Goal: Task Accomplishment & Management: Use online tool/utility

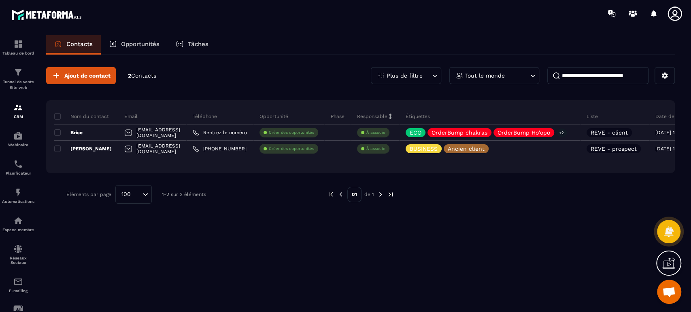
click at [272, 93] on div "Ajout de contact 2 Contacts Plus de filtre Tout le monde Nom du contact Email T…" at bounding box center [360, 135] width 629 height 161
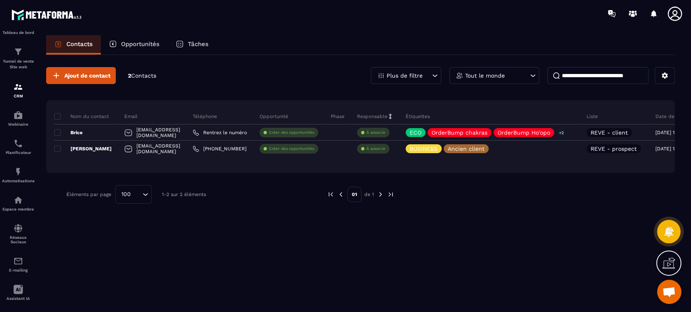
scroll to position [59, 0]
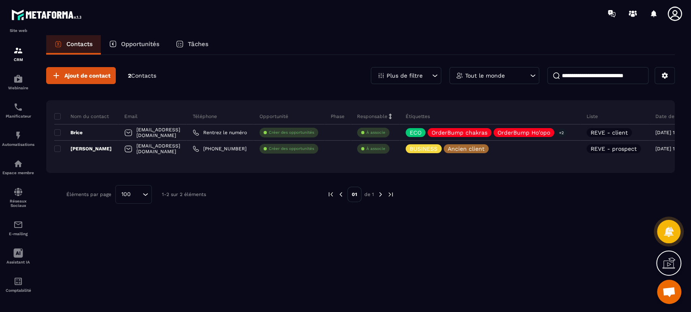
click at [24, 232] on p "E-mailing" at bounding box center [18, 234] width 32 height 4
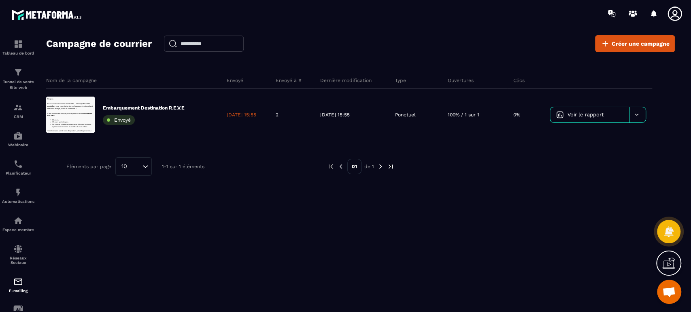
click at [438, 217] on div "Nom de la campagne Envoyé Envoyé à # Dernière modification Type Ouvertures Clic…" at bounding box center [360, 145] width 629 height 162
click at [638, 116] on icon at bounding box center [636, 115] width 6 height 6
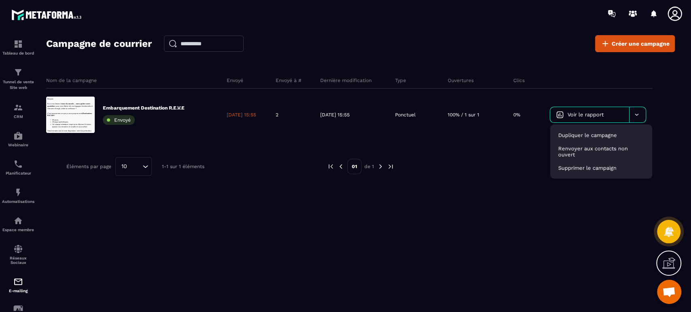
click at [598, 113] on span "Voir le rapport" at bounding box center [585, 115] width 36 height 6
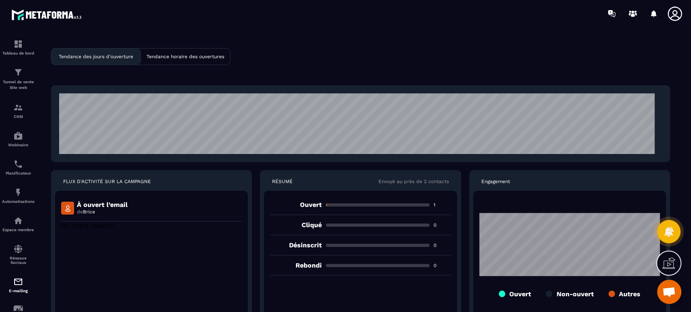
click at [102, 60] on div "Tendance des jours d'ouverture" at bounding box center [95, 57] width 89 height 16
click at [191, 61] on div "Tendance horaire des ouvertures" at bounding box center [185, 57] width 89 height 16
click at [89, 51] on div "Tendance des jours d'ouverture" at bounding box center [95, 57] width 89 height 16
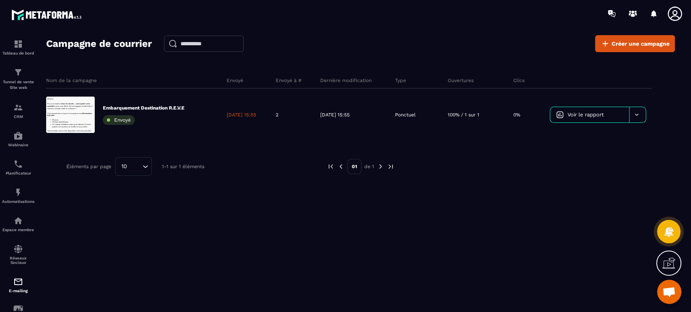
click at [637, 114] on icon at bounding box center [636, 115] width 6 height 6
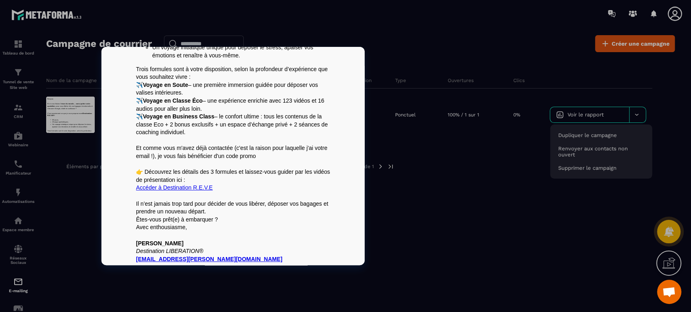
scroll to position [86, 0]
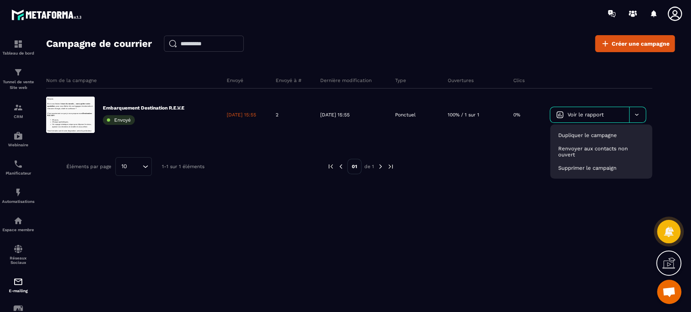
click at [214, 235] on div "Nom de la campagne Envoyé Envoyé à # Dernière modification Type Ouvertures Clic…" at bounding box center [360, 154] width 629 height 180
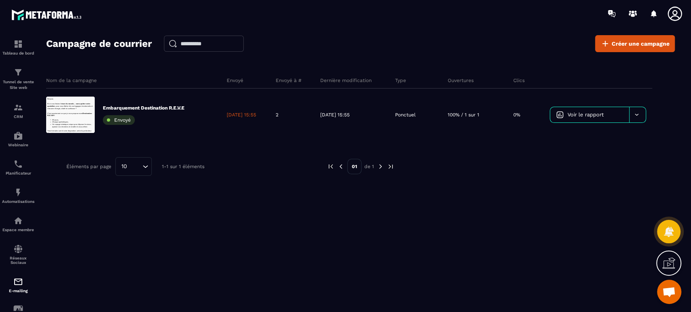
click at [145, 103] on div "Embarquement Destination R.E.V.E Envoyé" at bounding box center [133, 115] width 174 height 53
click at [461, 187] on div "Nom de la campagne Envoyé Envoyé à # Dernière modification Type Ouvertures Clic…" at bounding box center [360, 145] width 629 height 162
click at [644, 111] on div at bounding box center [637, 114] width 17 height 15
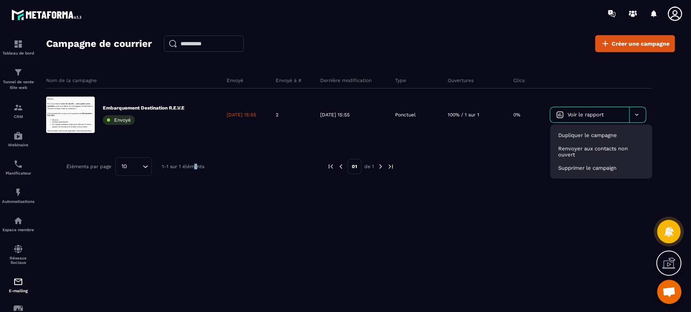
click at [196, 249] on div "Campagne de courrier Créer une campagne Nom de la campagne Envoyé Envoyé à # De…" at bounding box center [360, 177] width 629 height 284
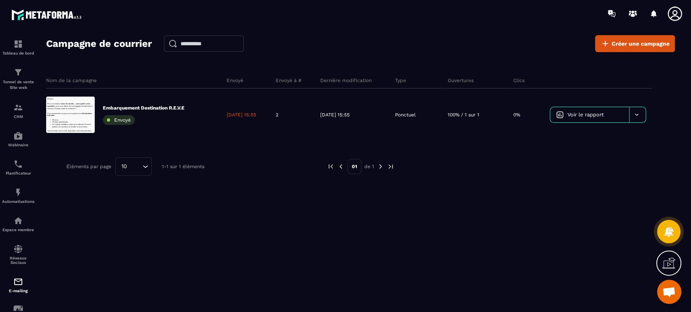
click at [636, 111] on div at bounding box center [637, 114] width 17 height 15
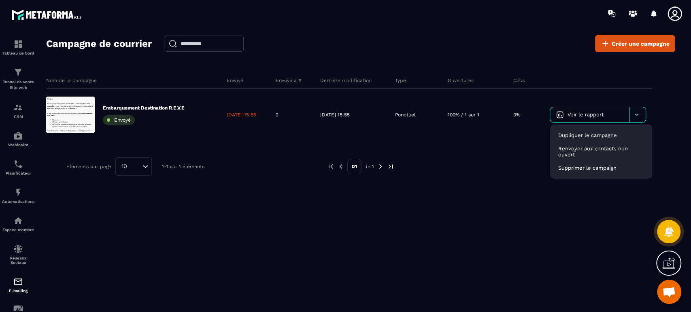
click at [328, 233] on div "Nom de la campagne Envoyé Envoyé à # Dernière modification Type Ouvertures Clic…" at bounding box center [360, 154] width 629 height 180
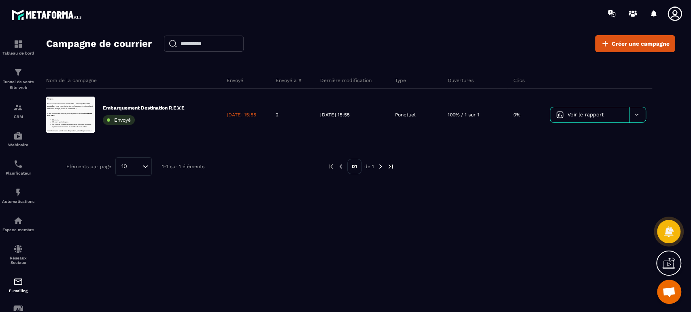
click at [497, 223] on div "Nom de la campagne Envoyé Envoyé à # Dernière modification Type Ouvertures Clic…" at bounding box center [360, 145] width 629 height 162
click at [635, 115] on icon at bounding box center [636, 115] width 6 height 6
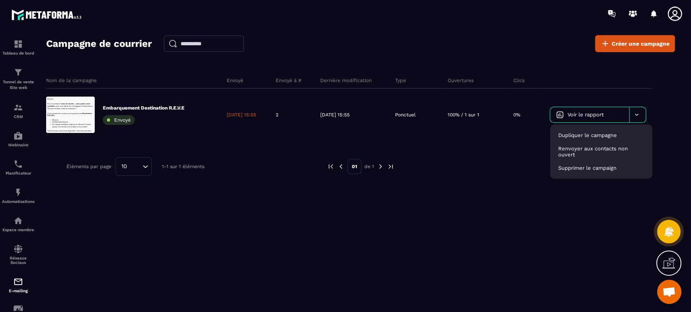
click at [440, 212] on div "Nom de la campagne Envoyé Envoyé à # Dernière modification Type Ouvertures Clic…" at bounding box center [360, 145] width 629 height 162
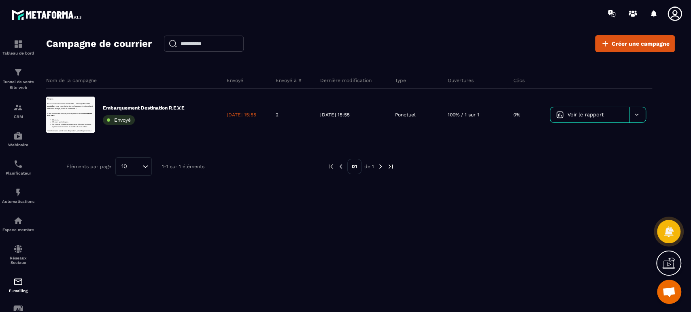
click at [17, 282] on img at bounding box center [18, 282] width 10 height 10
click at [166, 229] on div "Nom de la campagne Envoyé Envoyé à # Dernière modification Type Ouvertures Clic…" at bounding box center [360, 154] width 629 height 180
click at [164, 107] on p "Embarquement Destination R.E.V.E" at bounding box center [144, 108] width 82 height 6
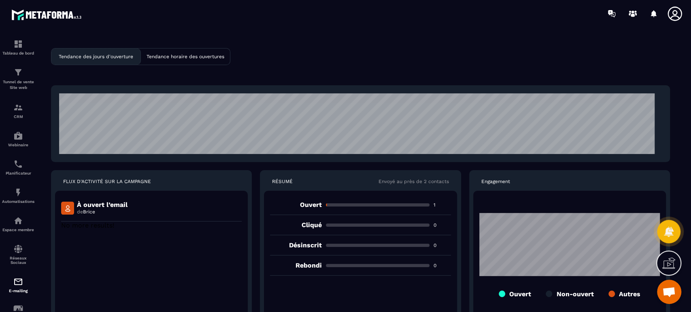
scroll to position [0, 0]
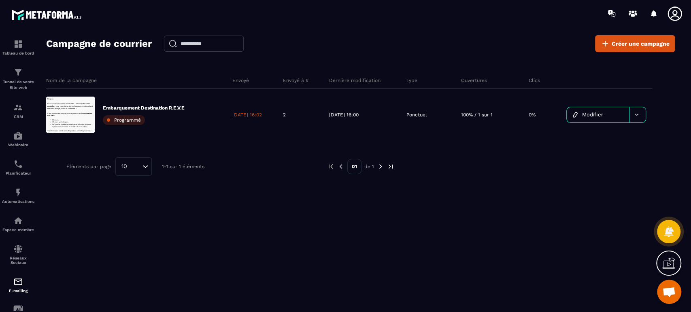
click at [673, 9] on icon at bounding box center [675, 14] width 16 height 16
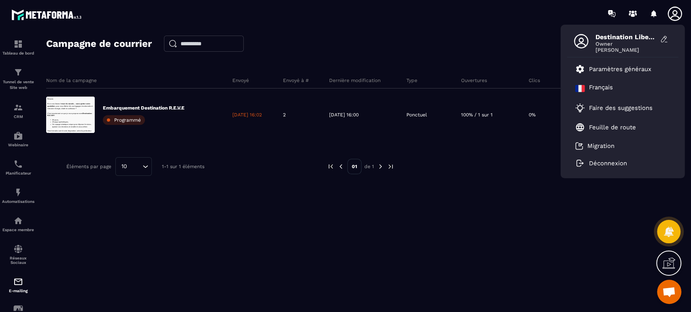
click at [408, 28] on section "Tableau de bord Tunnel de vente Site web CRM Webinaire Planificateur Automatisa…" at bounding box center [345, 181] width 691 height 308
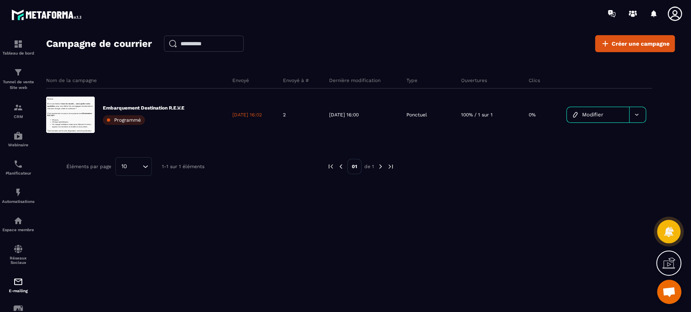
click at [438, 224] on div "Nom de la campagne Envoyé Envoyé à # Dernière modification Type Ouvertures Clic…" at bounding box center [360, 145] width 629 height 162
click at [253, 116] on p "[DATE] 16:02" at bounding box center [247, 115] width 30 height 6
click at [142, 110] on p "Embarquement Destination R.E.V.E" at bounding box center [144, 108] width 82 height 6
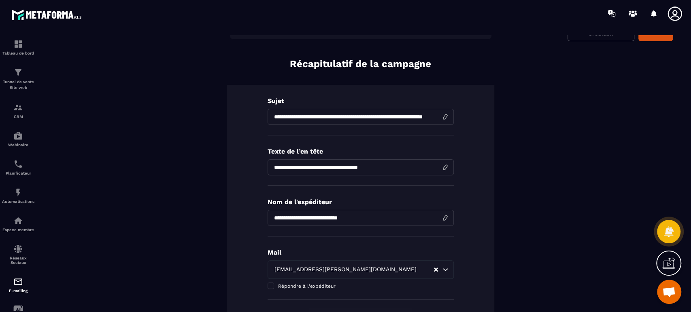
scroll to position [180, 0]
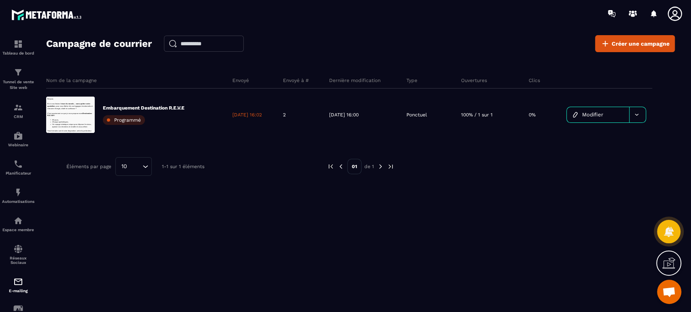
click at [640, 113] on div at bounding box center [637, 114] width 17 height 15
click at [586, 113] on span "Modifier" at bounding box center [592, 115] width 21 height 6
